Goal: Information Seeking & Learning: Check status

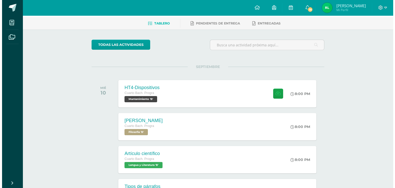
scroll to position [51, 0]
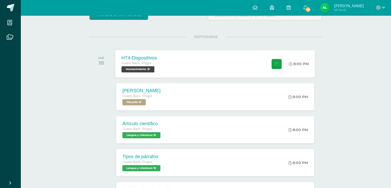
click at [207, 67] on div "HT4-Dispositivos Cuarto [PERSON_NAME]. Progra Mantenimiento 'B' 8:00 PM HT4-Dis…" at bounding box center [216, 64] width 200 height 28
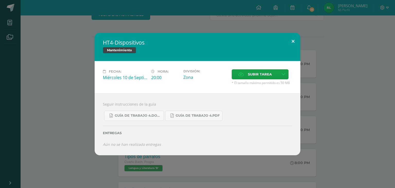
click at [291, 43] on button at bounding box center [293, 41] width 15 height 17
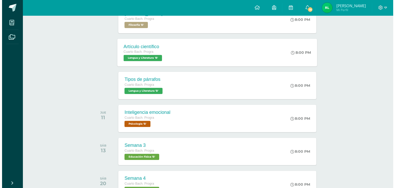
scroll to position [77, 0]
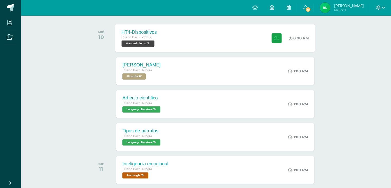
drag, startPoint x: 212, startPoint y: 66, endPoint x: 202, endPoint y: 33, distance: 34.0
click at [202, 33] on div "HT4-Dispositivos Cuarto [PERSON_NAME]. Progra Mantenimiento 'B' 8:00 PM HT4-Dis…" at bounding box center [216, 38] width 200 height 28
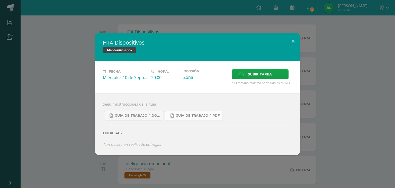
click at [189, 117] on span "Guía de trabajo 4.pdf" at bounding box center [198, 115] width 44 height 4
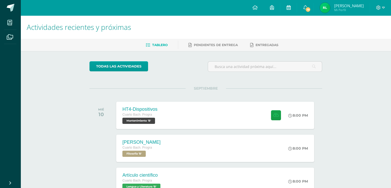
click at [285, 5] on link at bounding box center [288, 7] width 16 height 15
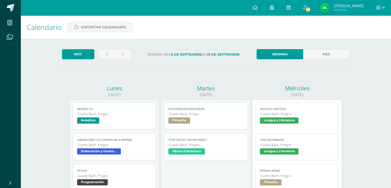
click at [12, 36] on icon at bounding box center [10, 36] width 6 height 5
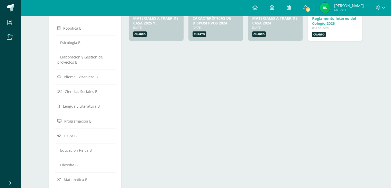
scroll to position [51, 0]
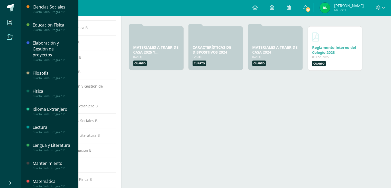
drag, startPoint x: 46, startPoint y: 32, endPoint x: 48, endPoint y: 59, distance: 27.3
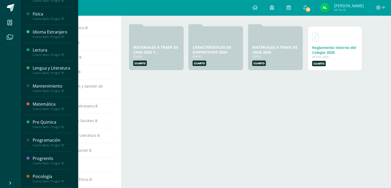
scroll to position [100, 0]
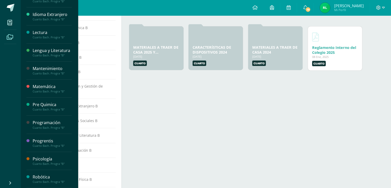
click at [52, 162] on div "Cuarto Bach. Progra "B"" at bounding box center [52, 164] width 39 height 4
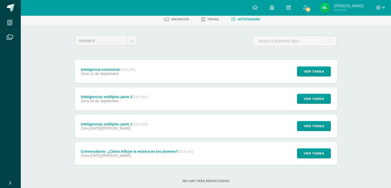
scroll to position [37, 0]
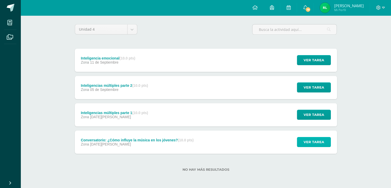
click at [324, 143] on span "Ver tarea" at bounding box center [314, 142] width 21 height 10
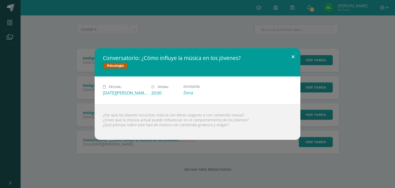
click at [291, 51] on button at bounding box center [293, 56] width 15 height 17
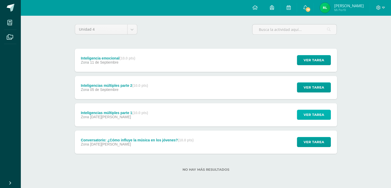
click at [304, 113] on button "Ver tarea" at bounding box center [314, 115] width 34 height 10
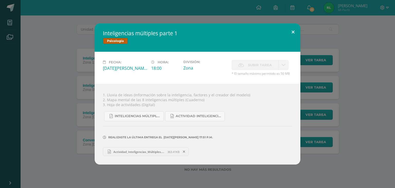
click at [293, 31] on button at bounding box center [293, 31] width 15 height 17
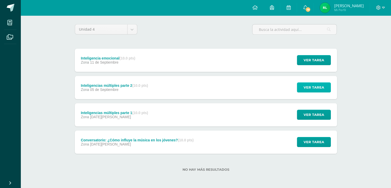
click at [312, 87] on span "Ver tarea" at bounding box center [314, 88] width 21 height 10
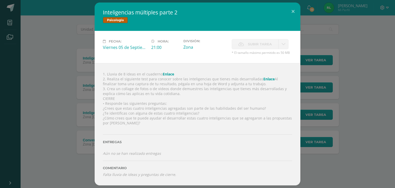
drag, startPoint x: 365, startPoint y: 75, endPoint x: 362, endPoint y: 74, distance: 2.8
click at [365, 74] on div "Inteligencias múltiples parte 2 Psicología Fecha: Viernes 05 de Septiembre Hora…" at bounding box center [197, 94] width 391 height 182
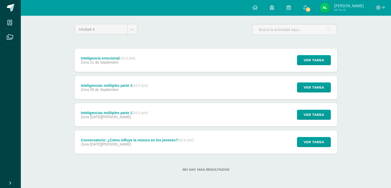
click at [311, 50] on div "Ver tarea" at bounding box center [313, 60] width 48 height 23
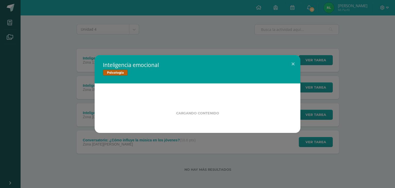
click at [315, 59] on div "Inteligencia emocional Psicología Cargando contenido" at bounding box center [197, 94] width 391 height 78
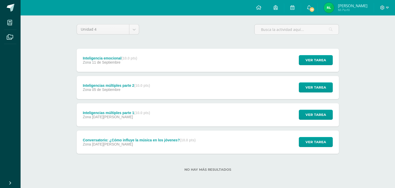
click at [315, 59] on div "Inteligencia emocional Psicología Fecha: Jueves 11 de Septiembre Hora: 20:00 Di…" at bounding box center [197, 93] width 391 height 101
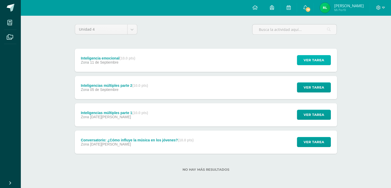
click at [315, 59] on span "Ver tarea" at bounding box center [314, 60] width 21 height 10
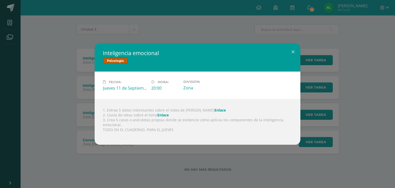
click at [312, 94] on div "Inteligencia emocional Psicología Fecha: Jueves 11 de Septiembre Hora: 20:00 Di…" at bounding box center [197, 93] width 391 height 101
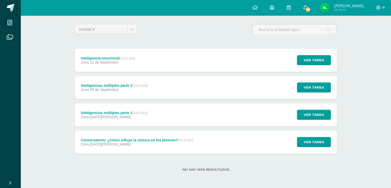
click at [306, 5] on link "19" at bounding box center [305, 7] width 16 height 15
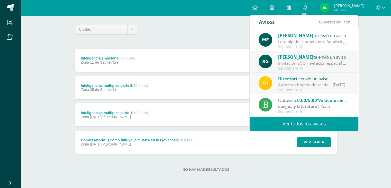
click at [296, 127] on link "Ver todos los avisos" at bounding box center [304, 124] width 109 height 14
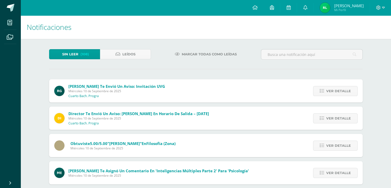
click at [179, 56] on icon at bounding box center [177, 54] width 5 height 4
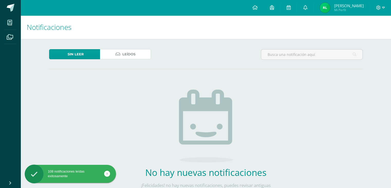
click at [136, 53] on link "Leídos" at bounding box center [125, 54] width 51 height 10
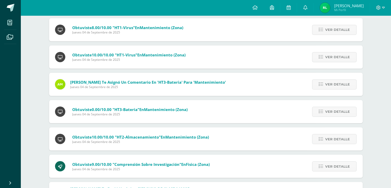
scroll to position [854, 0]
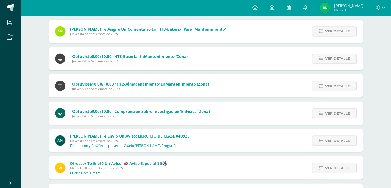
click at [219, 84] on div "Obtuviste 10.00/10.00 "HT2-Almacenamiento" en Mantenimiento (Zona) [DATE] Ver d…" at bounding box center [206, 85] width 314 height 23
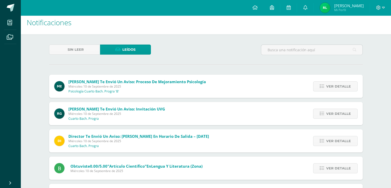
scroll to position [82, 0]
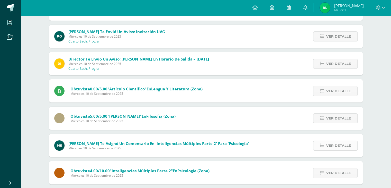
click at [345, 145] on span "Ver detalle" at bounding box center [339, 146] width 25 height 10
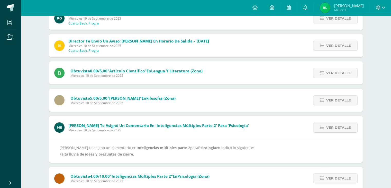
scroll to position [108, 0]
